Goal: Find specific page/section: Find specific page/section

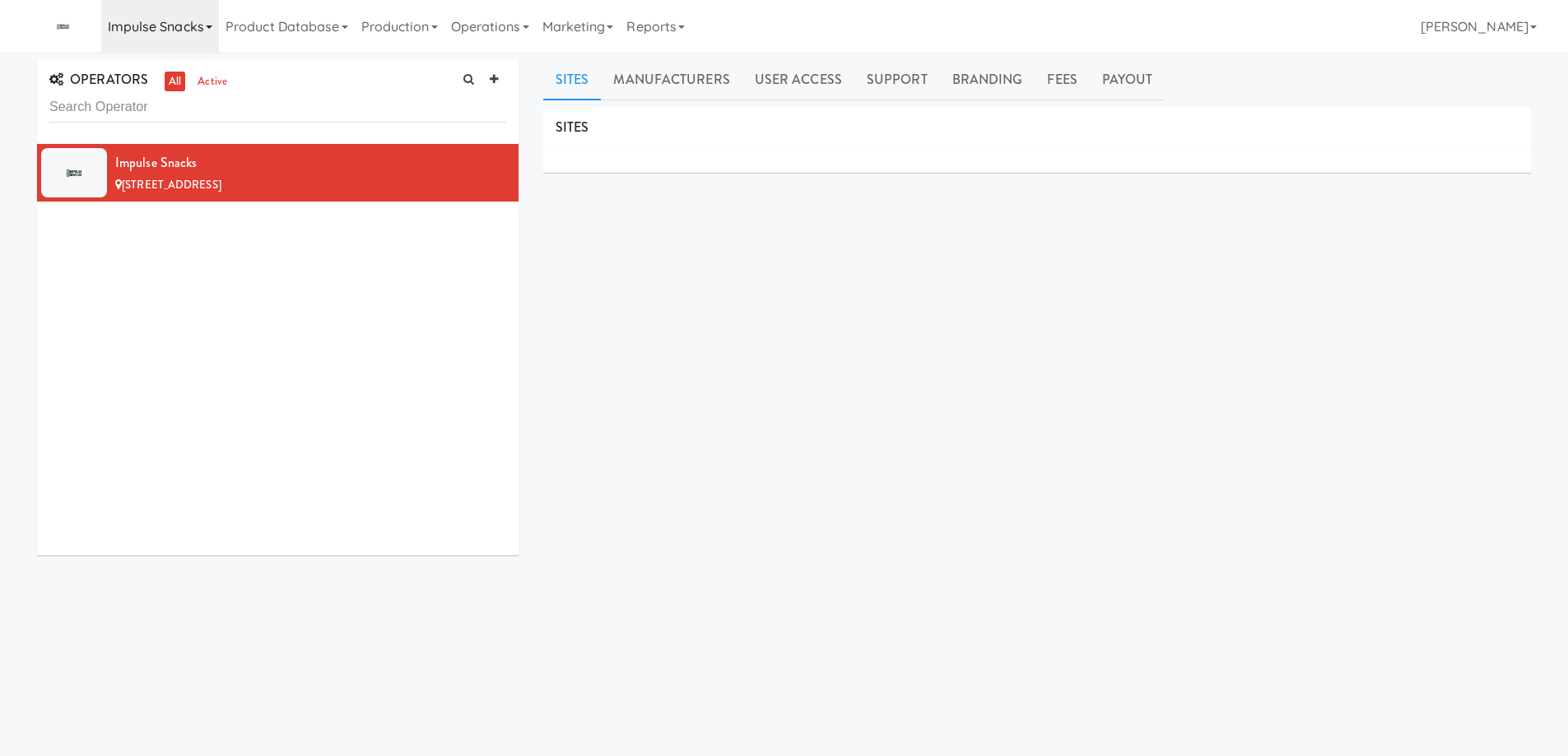
click at [196, 28] on link "Impulse Snacks" at bounding box center [159, 26] width 118 height 53
click at [201, 63] on input "smart [PERSON_NAME]" at bounding box center [224, 69] width 247 height 25
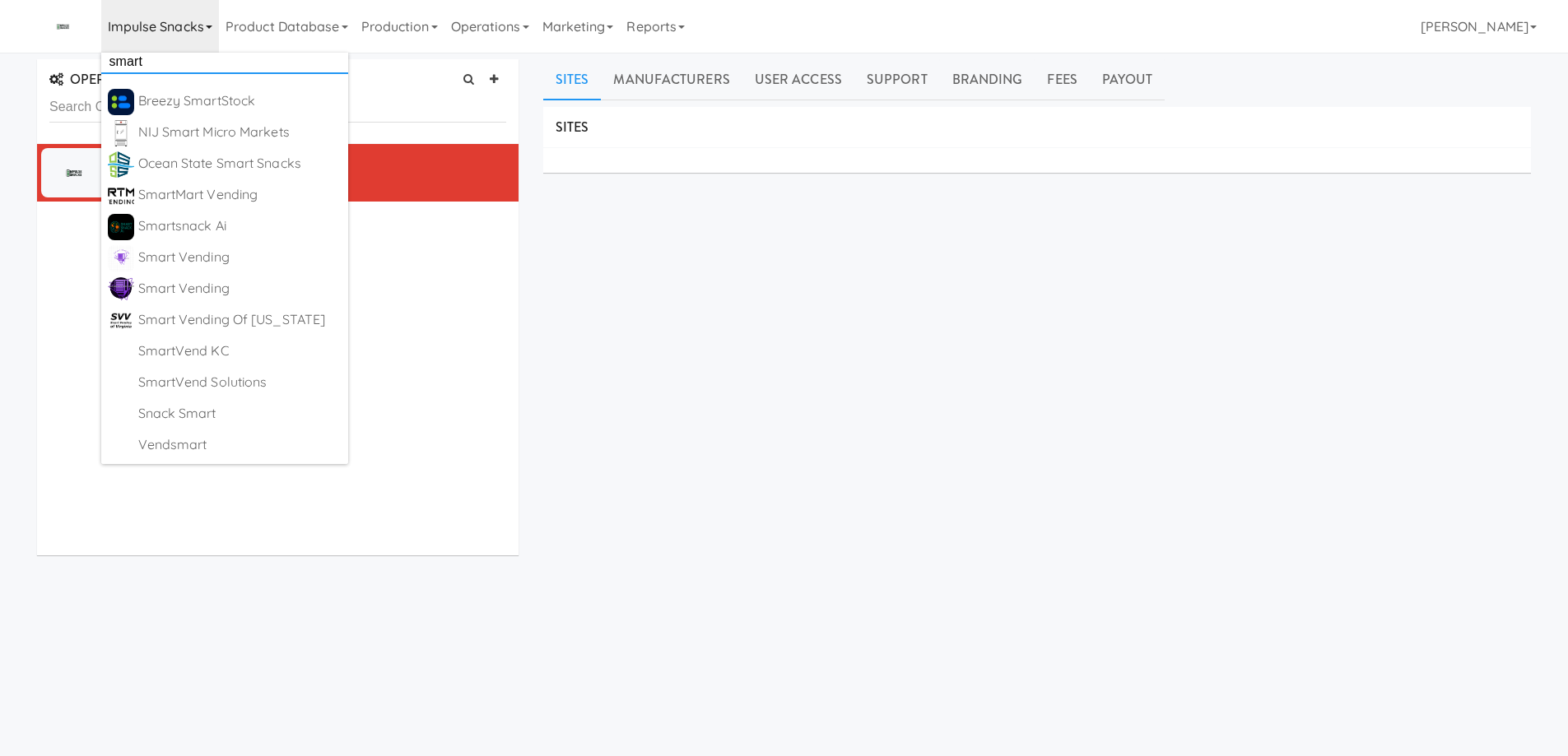
scroll to position [9, 0]
click at [690, 408] on div "SITES MANUFACTURERS Impulse Snacks USERS Name Company Registered No Users SUPPO…" at bounding box center [1037, 415] width 988 height 618
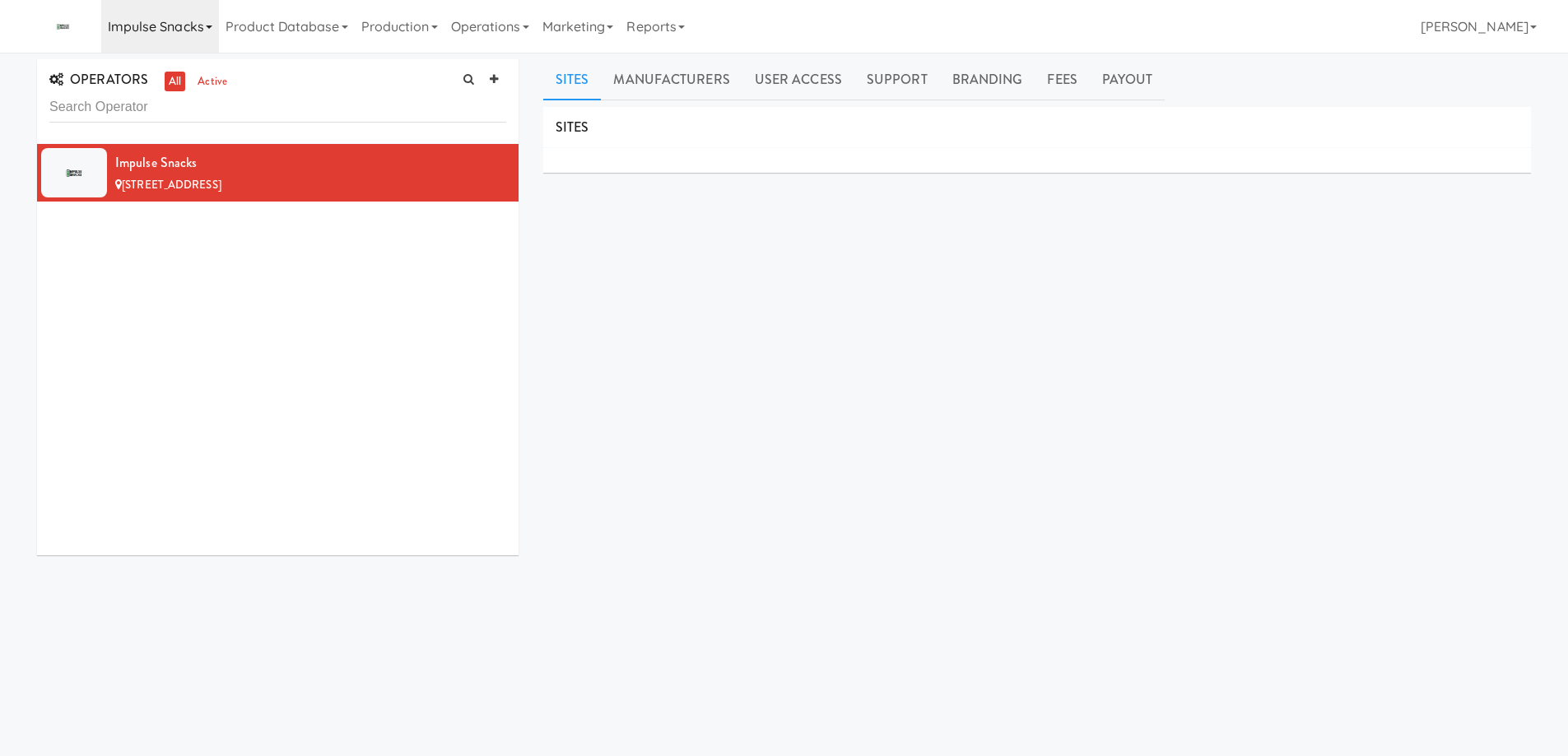
click at [208, 28] on icon at bounding box center [209, 28] width 7 height 3
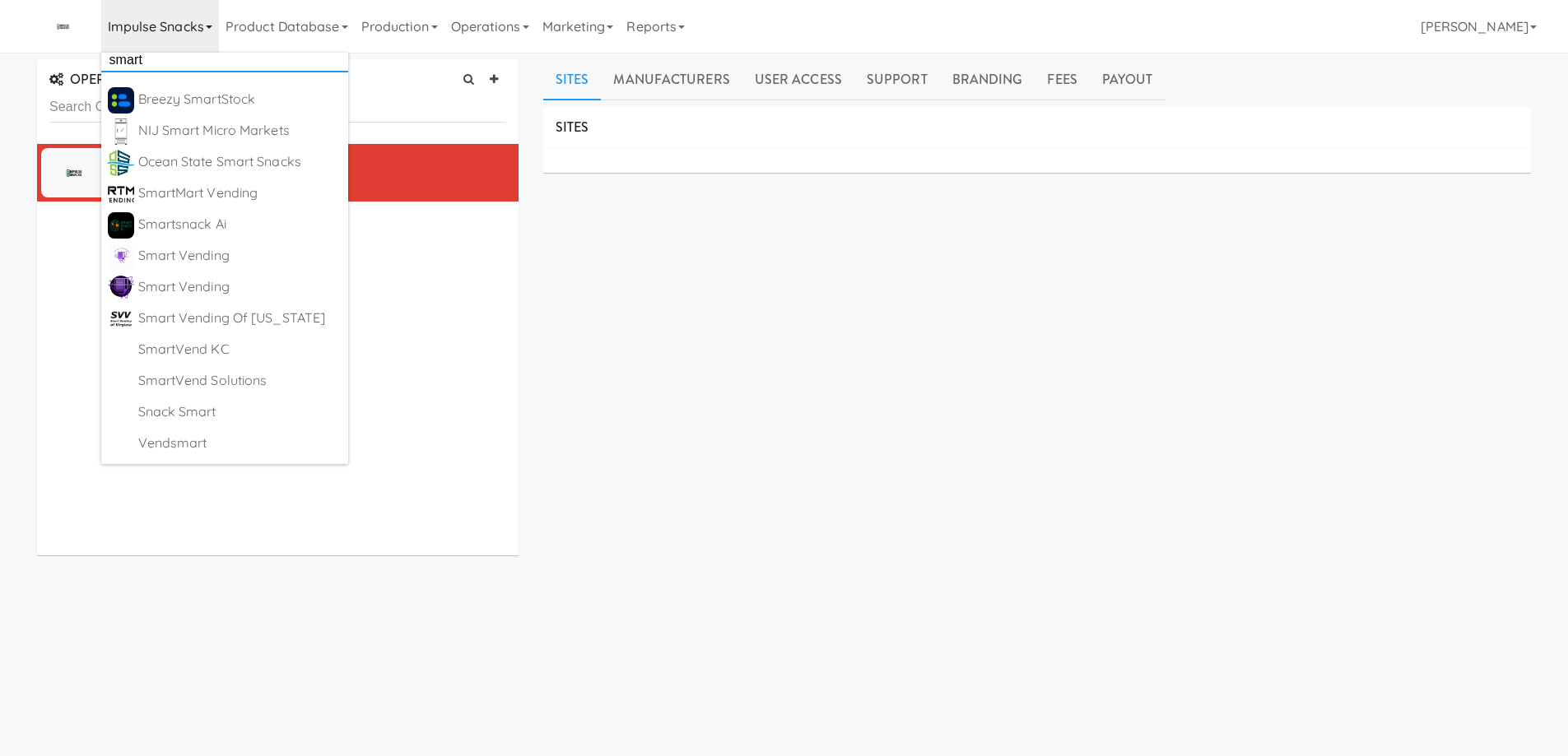
click at [193, 58] on input "smart" at bounding box center [224, 60] width 247 height 25
paste input "Davidson"
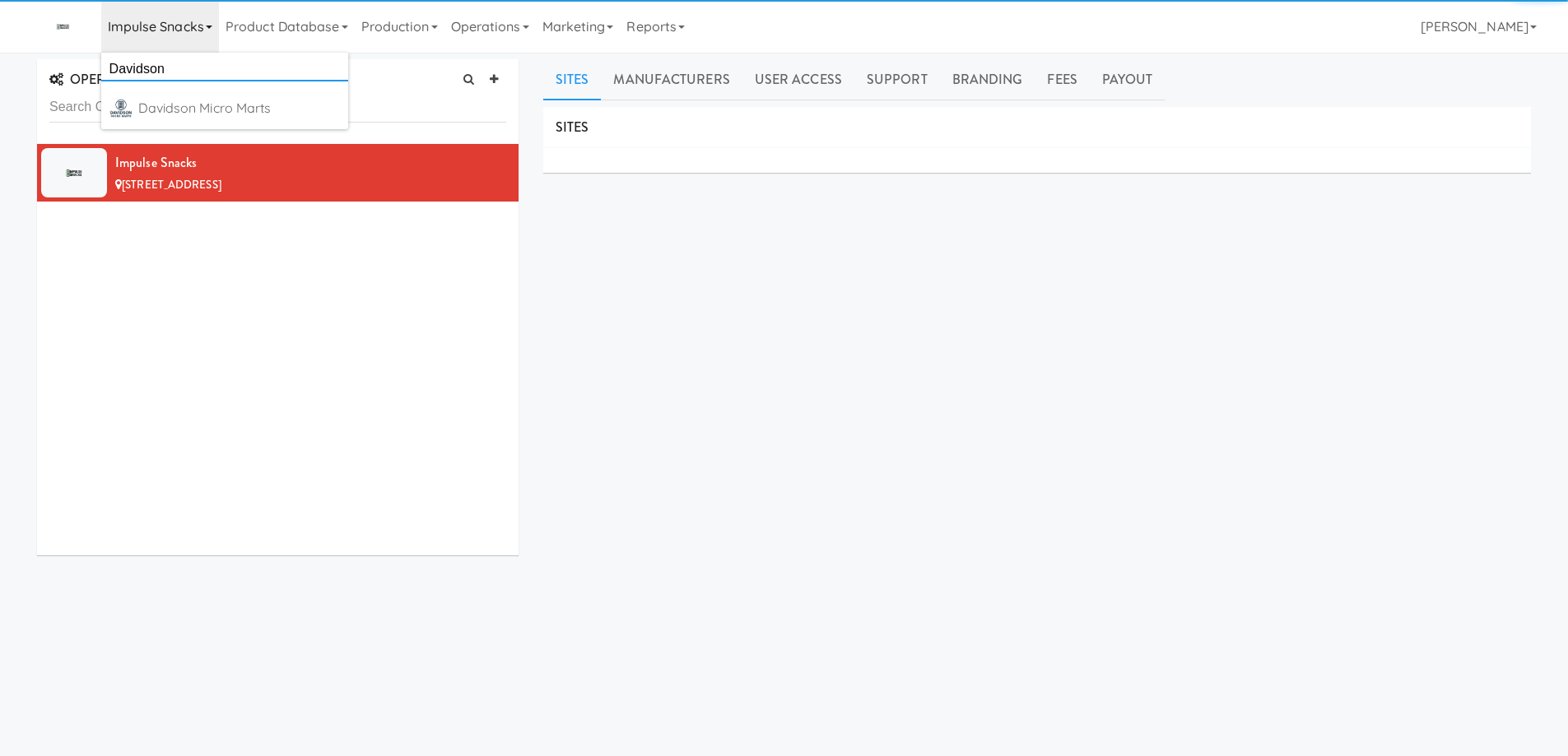
scroll to position [0, 0]
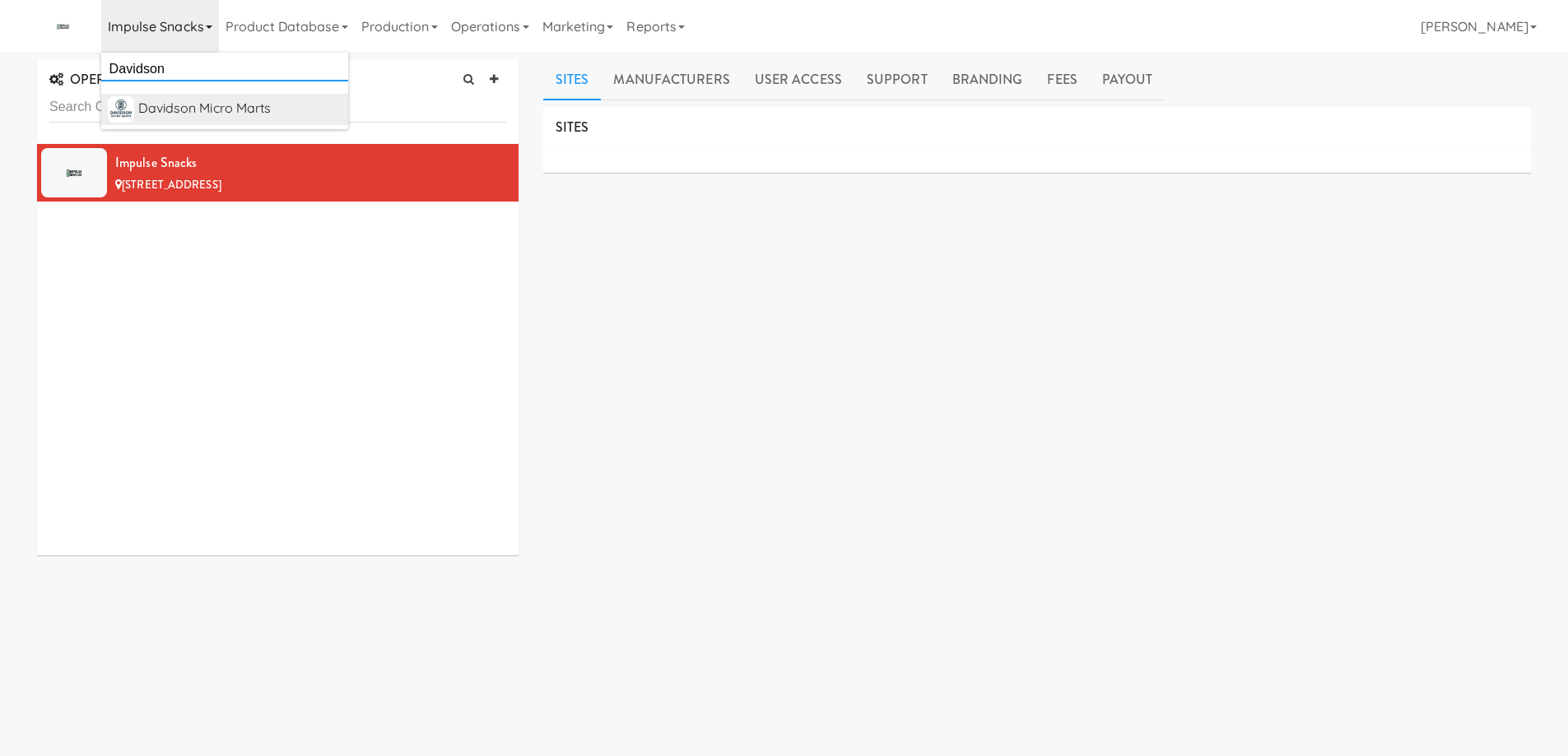
type input "Davidson"
click at [219, 106] on div "Davidson Micro Marts" at bounding box center [240, 109] width 203 height 25
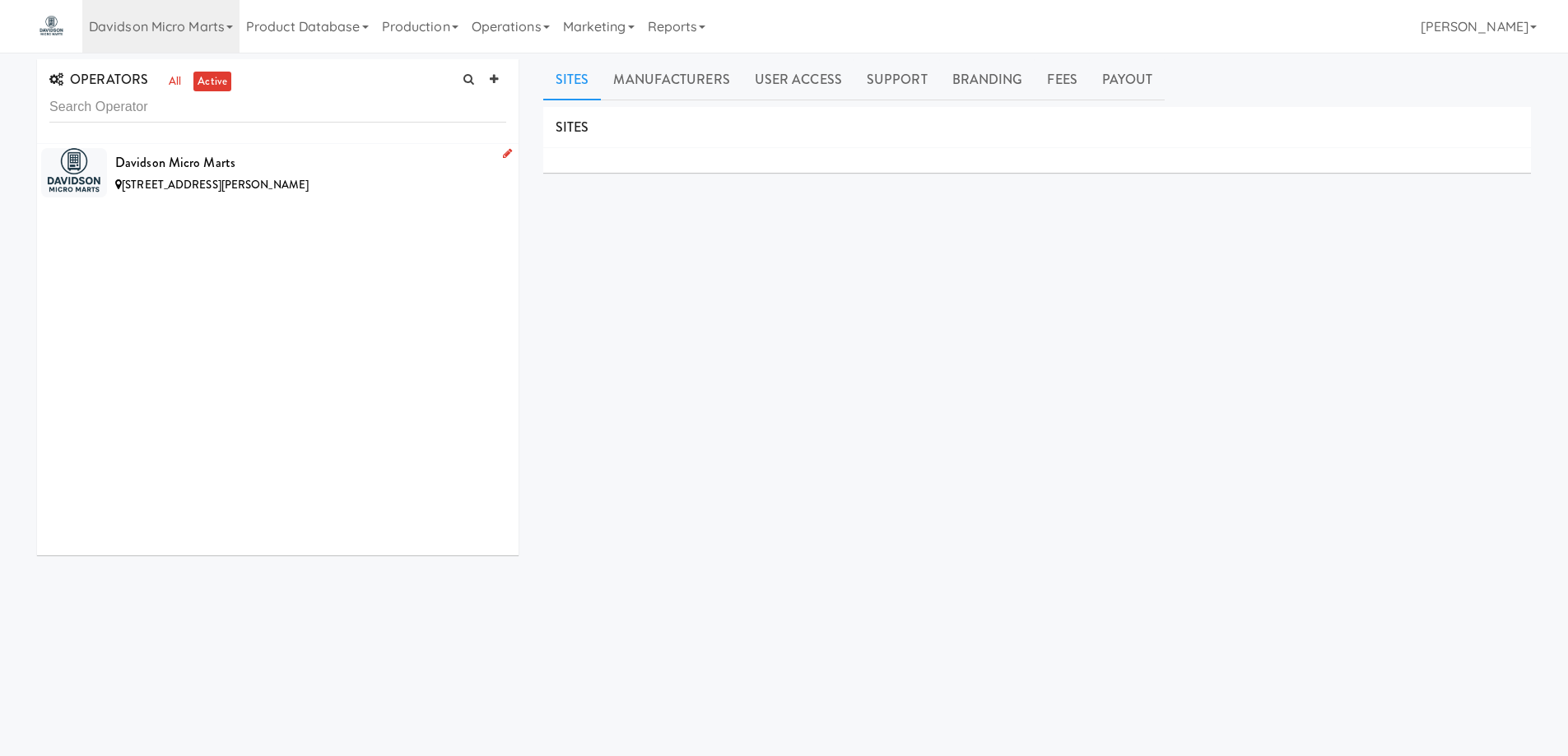
click at [375, 187] on div "12201 200th Ave Ct E, Bonney Lake WA" at bounding box center [310, 185] width 391 height 21
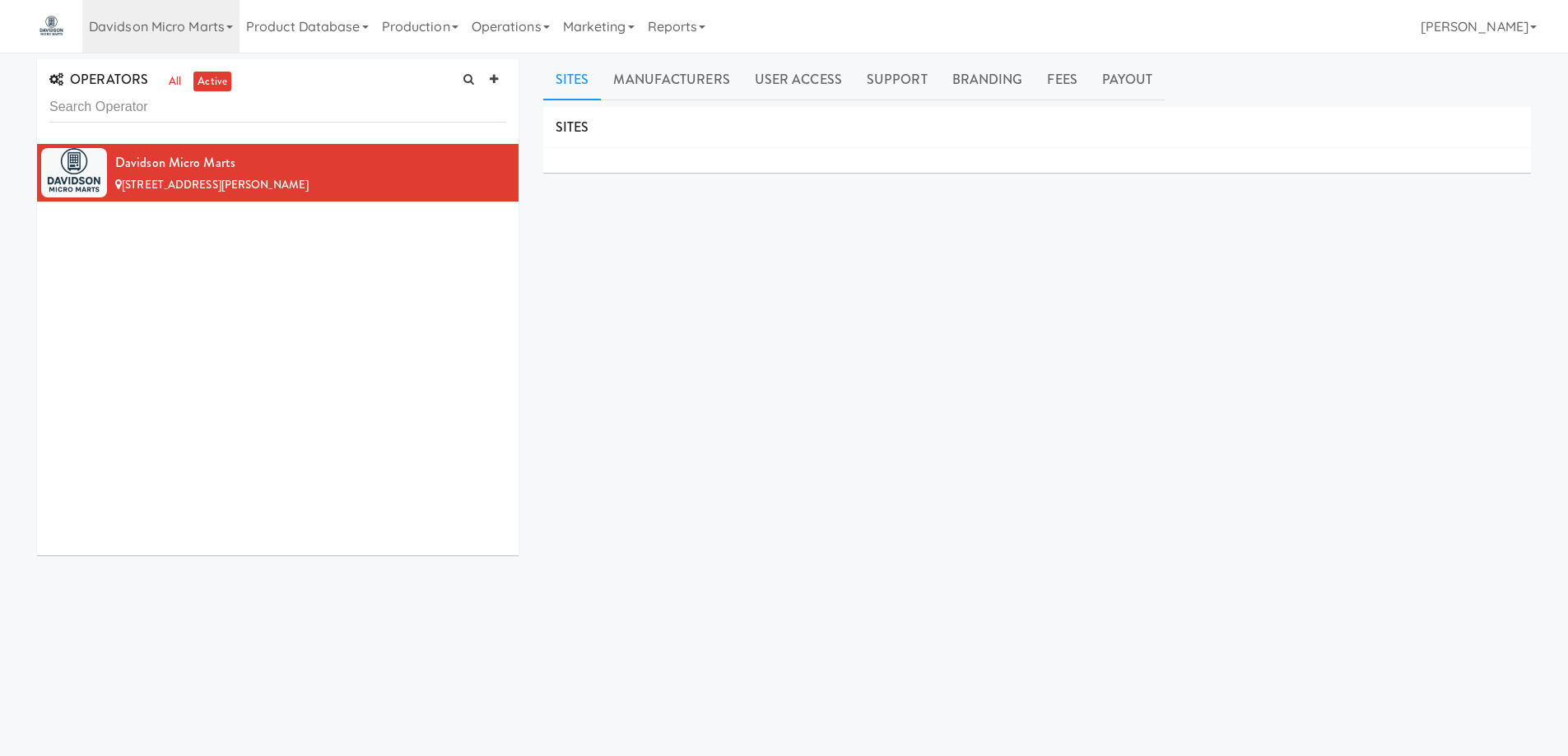
click at [625, 320] on div "SITES MANUFACTURERS Davidson Micro Marts USERS Name Company Registered No Users…" at bounding box center [1037, 415] width 988 height 618
